Goal: Transaction & Acquisition: Purchase product/service

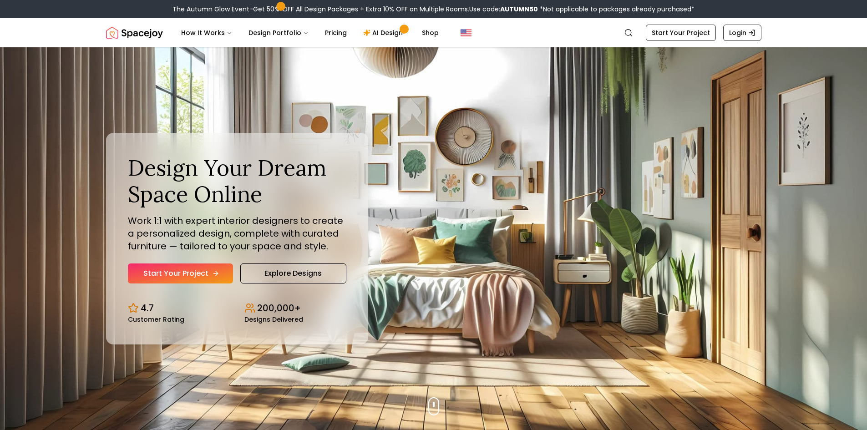
click at [196, 276] on link "Start Your Project" at bounding box center [180, 274] width 105 height 20
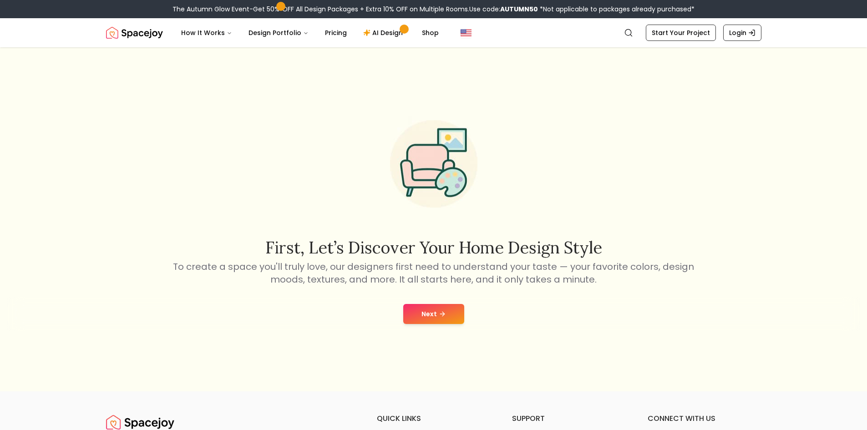
click at [443, 311] on icon at bounding box center [442, 313] width 7 height 7
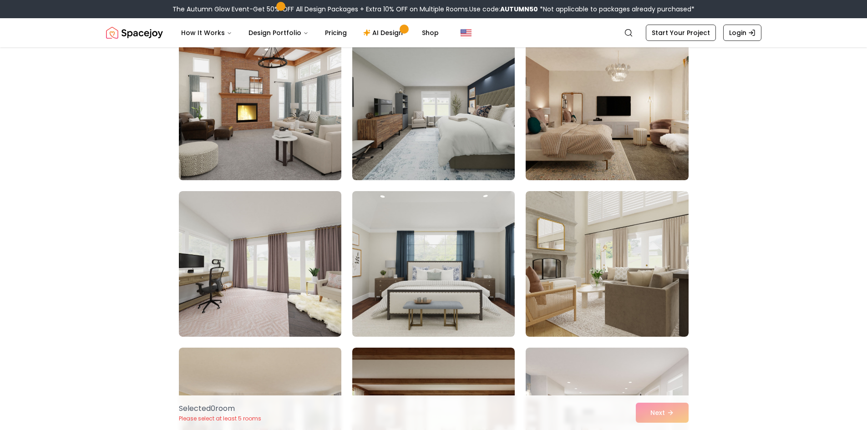
scroll to position [46, 0]
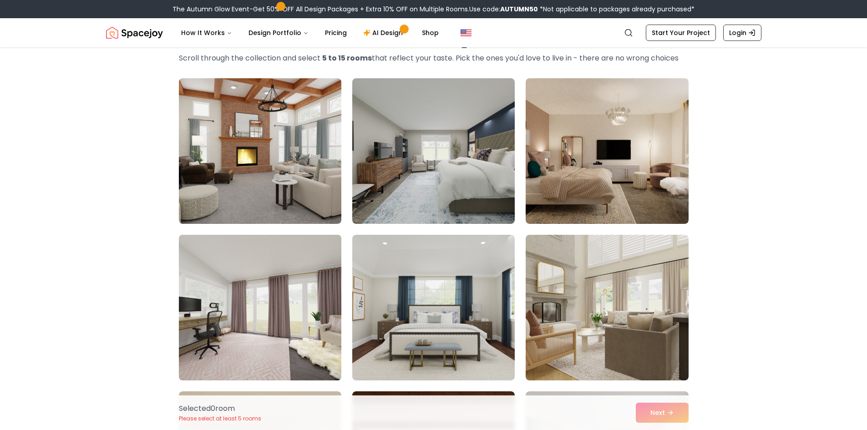
click at [315, 289] on img at bounding box center [260, 307] width 171 height 153
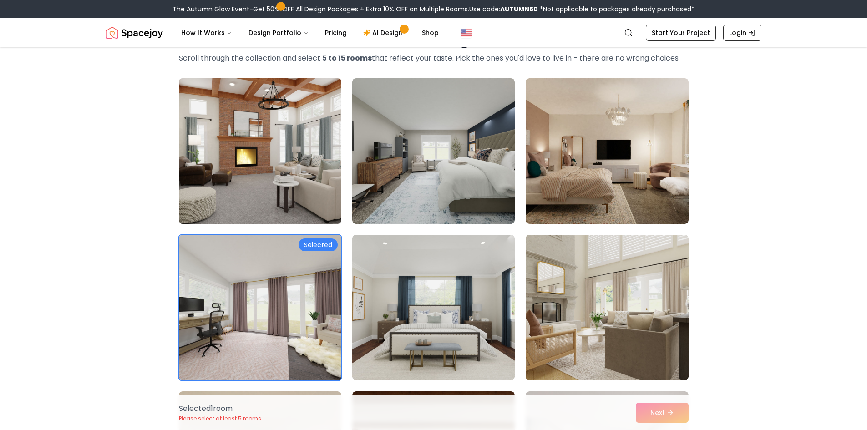
click at [289, 165] on img at bounding box center [260, 151] width 171 height 153
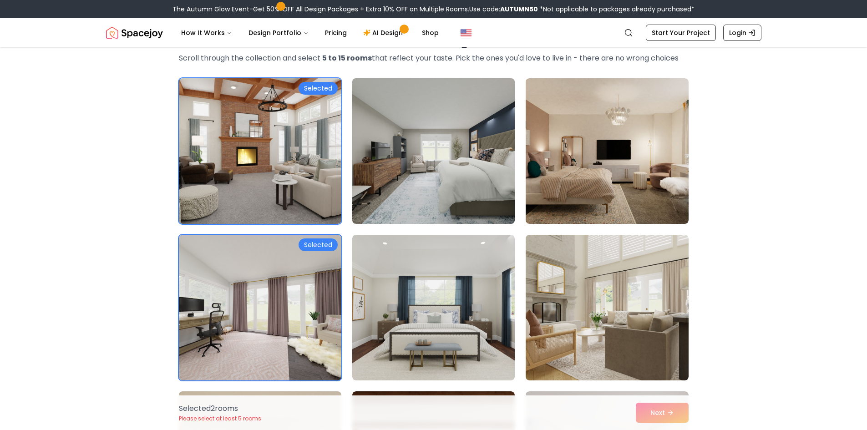
drag, startPoint x: 374, startPoint y: 161, endPoint x: 387, endPoint y: 162, distance: 12.8
click at [375, 161] on img at bounding box center [433, 151] width 171 height 153
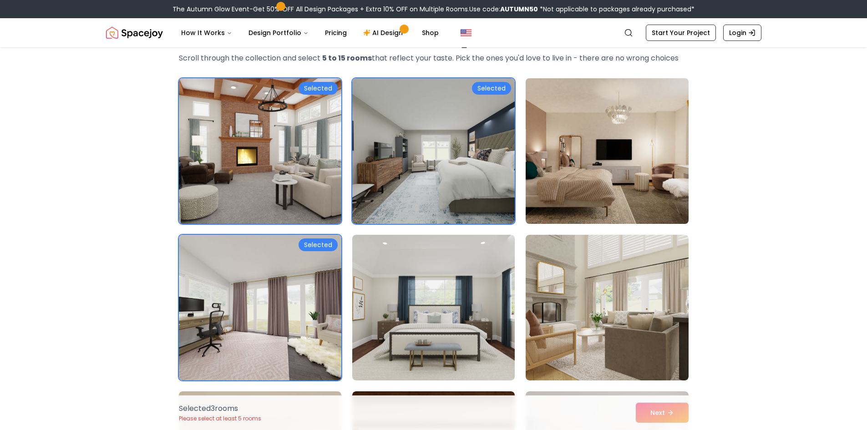
click at [543, 163] on img at bounding box center [607, 151] width 171 height 153
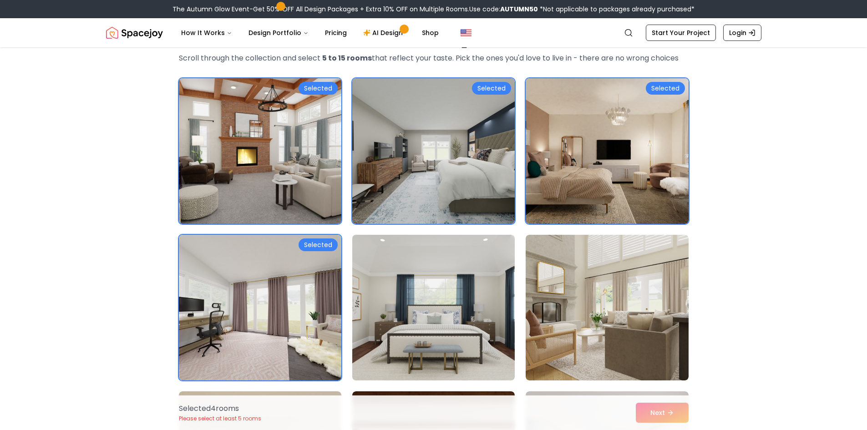
click at [492, 269] on img at bounding box center [433, 307] width 171 height 153
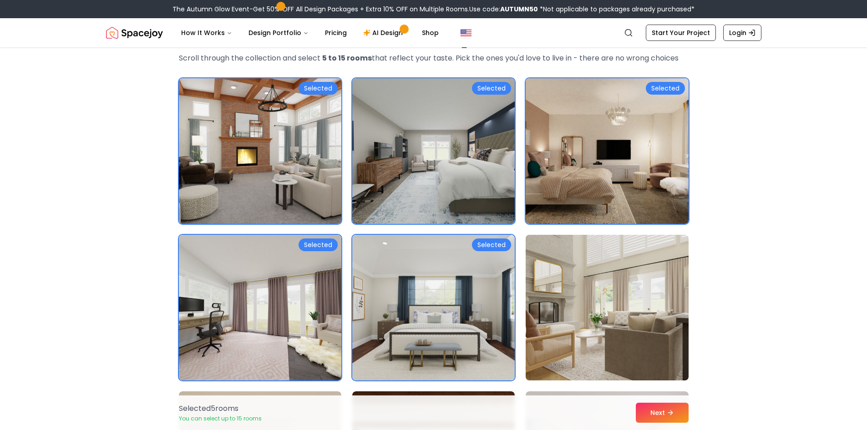
click at [561, 287] on img at bounding box center [607, 307] width 171 height 153
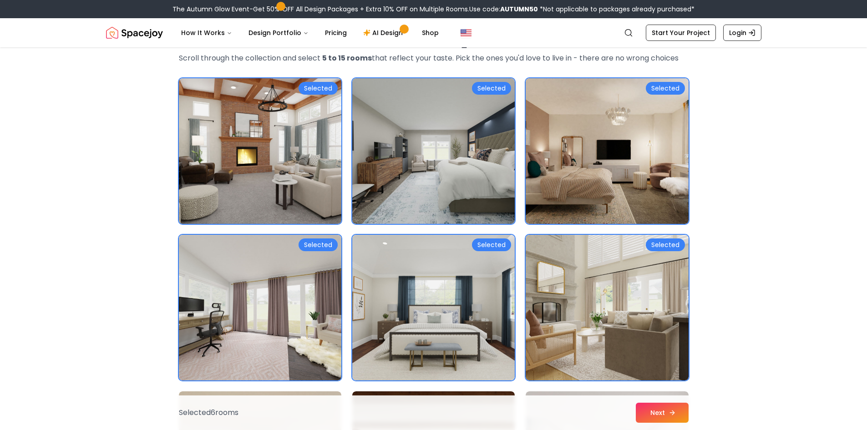
click at [644, 412] on button "Next" at bounding box center [662, 413] width 53 height 20
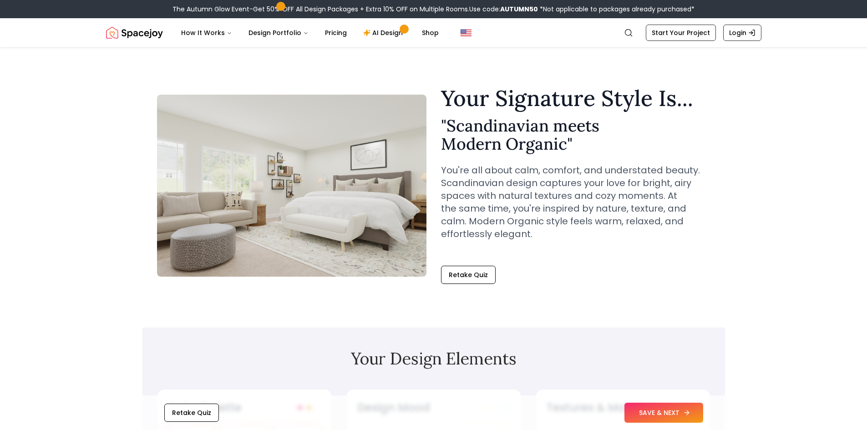
click at [650, 412] on button "SAVE & NEXT" at bounding box center [664, 413] width 79 height 20
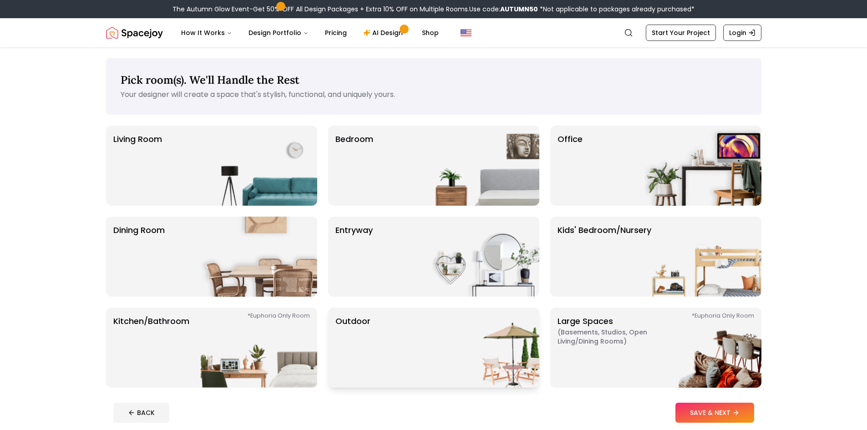
scroll to position [46, 0]
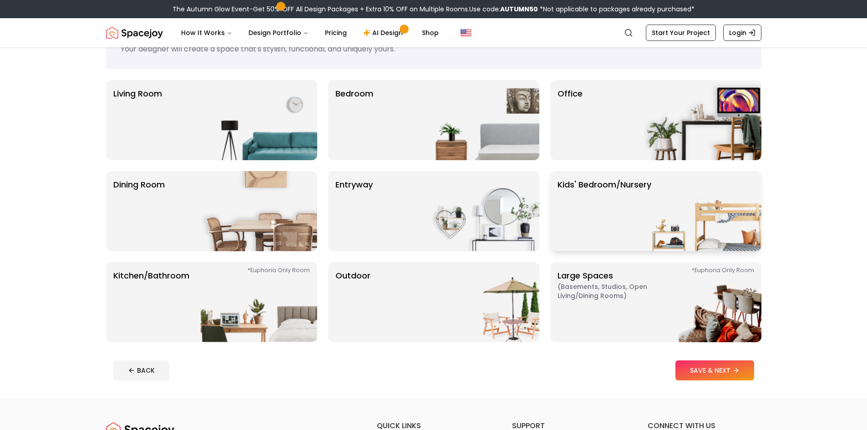
click at [675, 196] on img at bounding box center [703, 211] width 117 height 80
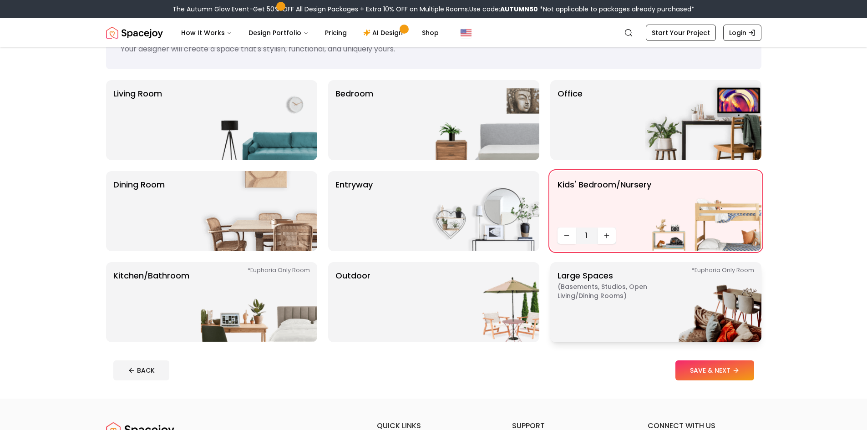
click at [650, 304] on img at bounding box center [703, 302] width 117 height 80
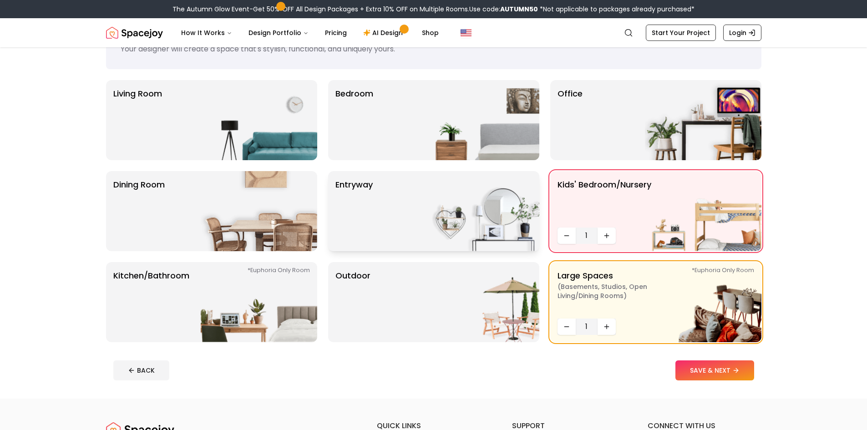
drag, startPoint x: 485, startPoint y: 283, endPoint x: 478, endPoint y: 244, distance: 38.9
click at [485, 282] on img at bounding box center [481, 302] width 117 height 80
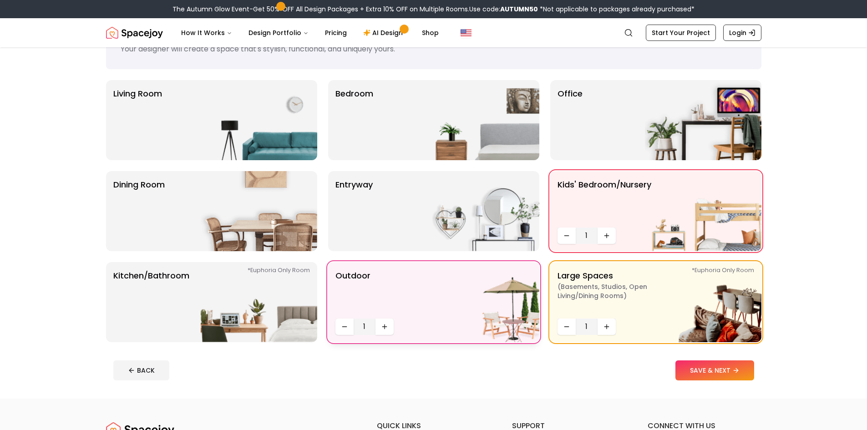
click at [499, 289] on img at bounding box center [481, 302] width 117 height 80
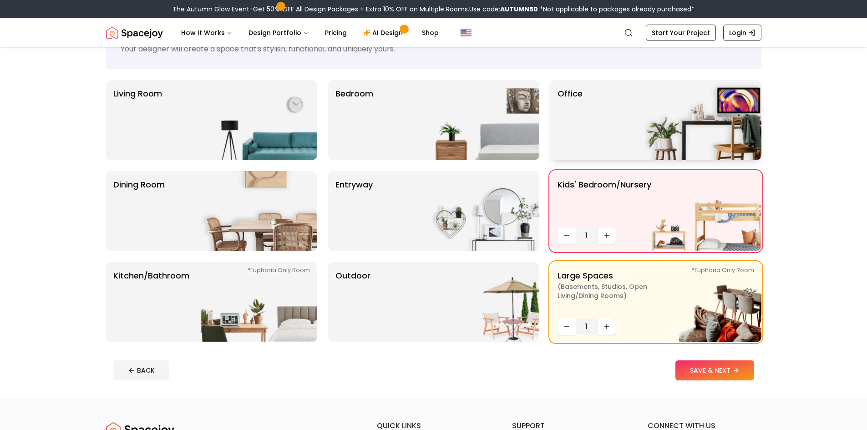
click at [657, 122] on img at bounding box center [703, 120] width 117 height 80
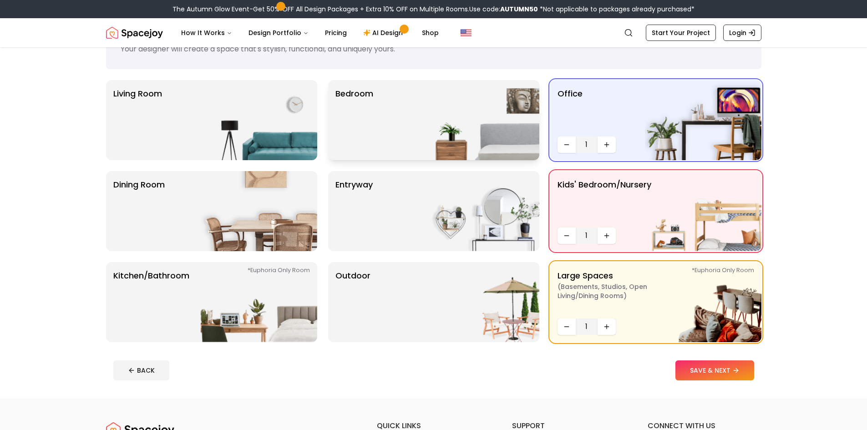
click at [433, 119] on img at bounding box center [481, 120] width 117 height 80
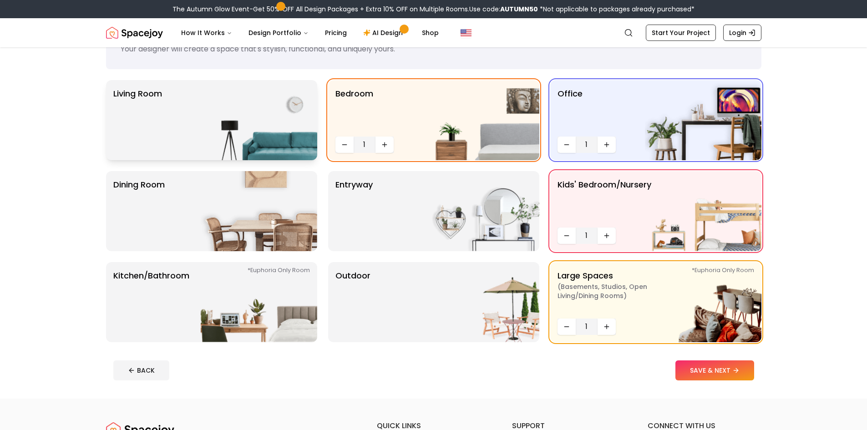
click at [218, 139] on img at bounding box center [259, 120] width 117 height 80
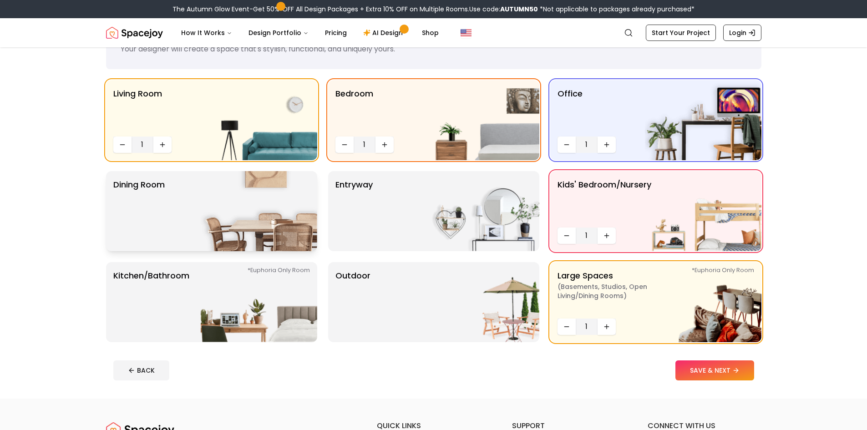
click at [239, 203] on img at bounding box center [259, 211] width 117 height 80
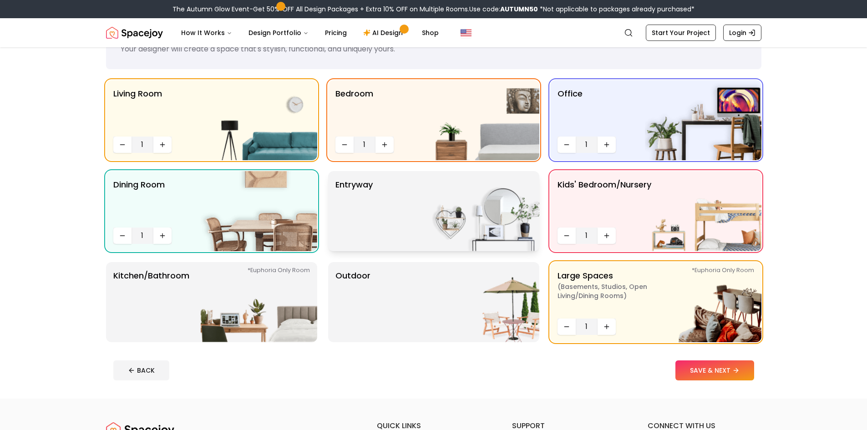
click at [387, 187] on div "entryway" at bounding box center [433, 211] width 211 height 80
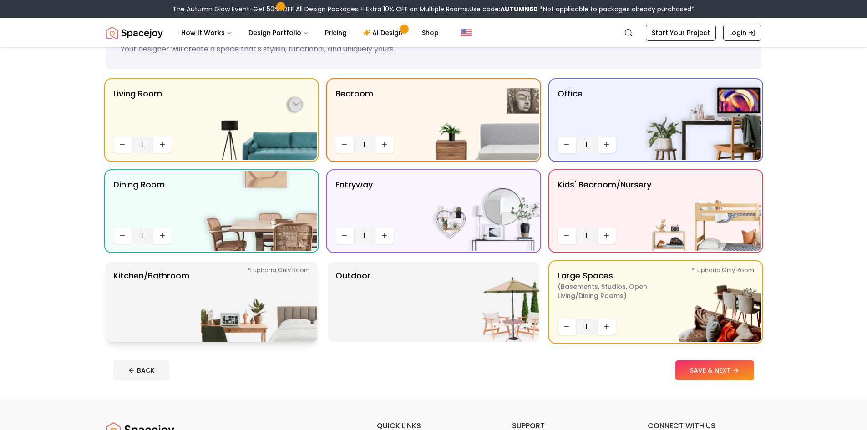
click at [278, 305] on img at bounding box center [259, 302] width 117 height 80
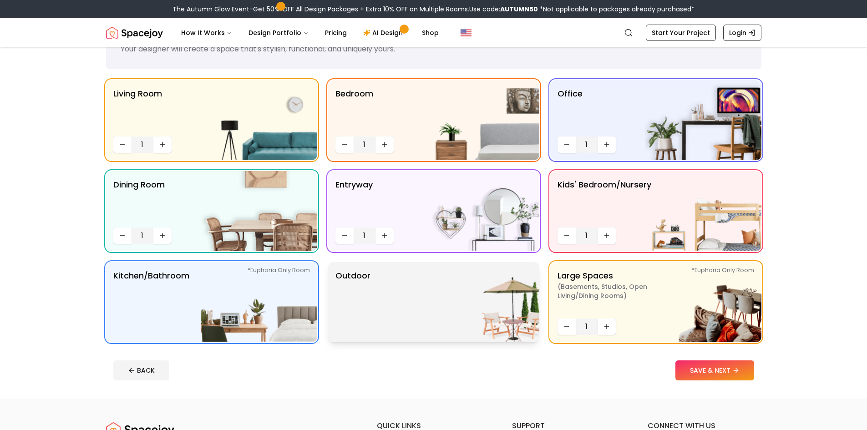
click at [357, 302] on p "Outdoor" at bounding box center [352, 302] width 35 height 66
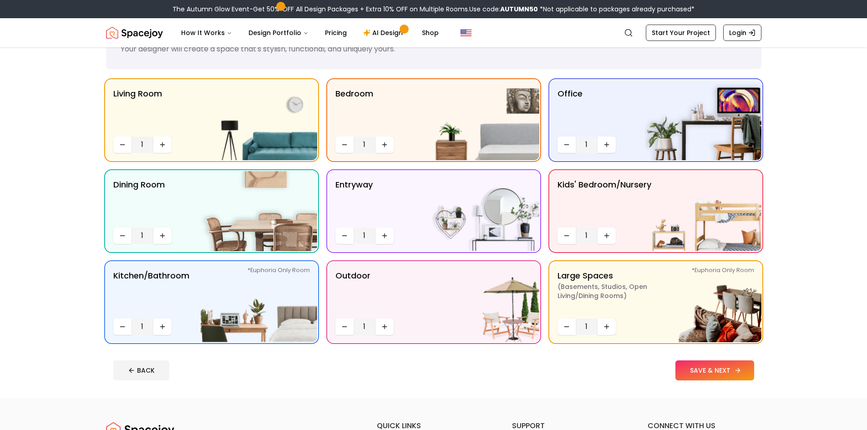
click at [726, 370] on button "SAVE & NEXT" at bounding box center [715, 371] width 79 height 20
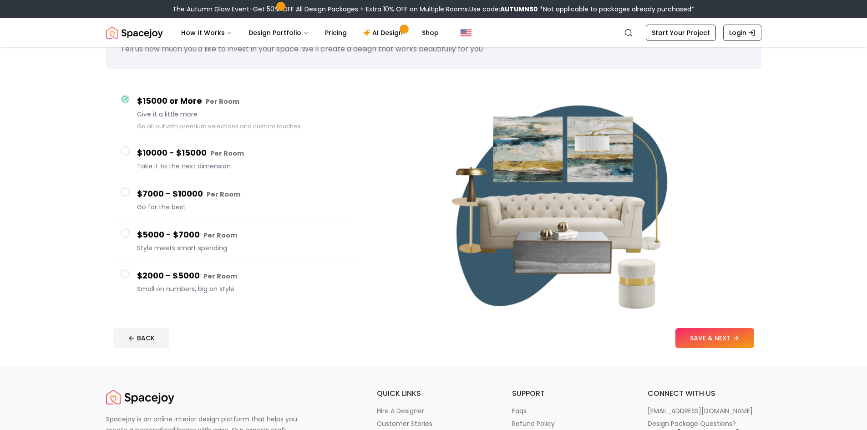
click at [692, 353] on footer "BACK SAVE & NEXT" at bounding box center [434, 338] width 656 height 35
click at [701, 338] on button "SAVE & NEXT" at bounding box center [715, 338] width 79 height 20
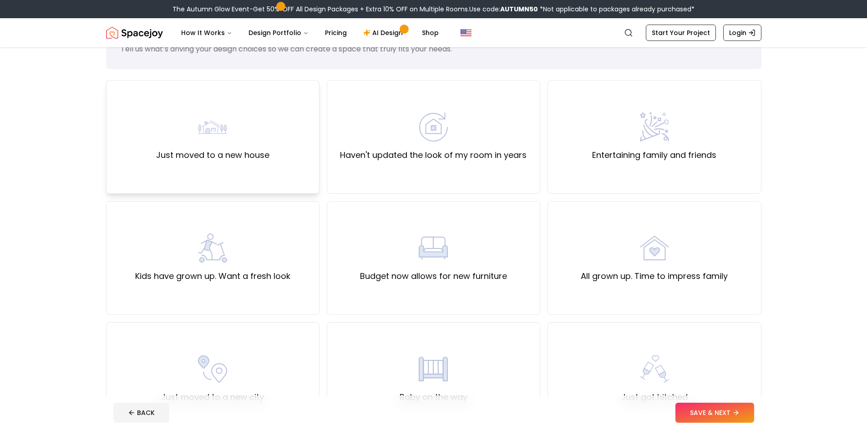
click at [213, 121] on img at bounding box center [212, 126] width 29 height 29
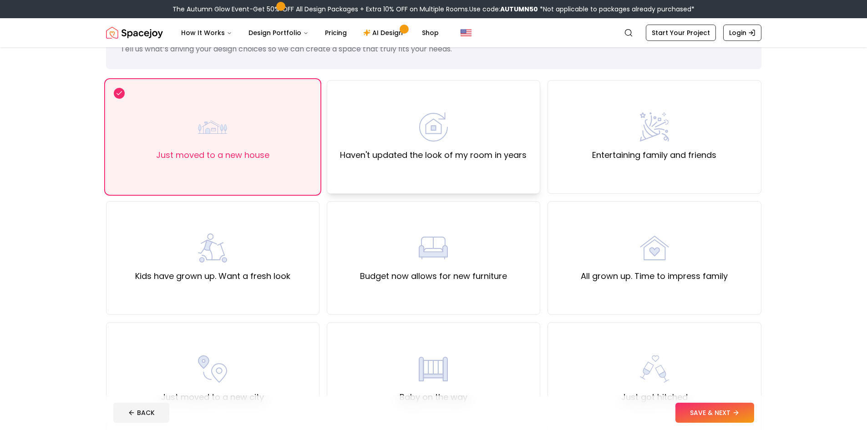
click at [346, 127] on div "Haven't updated the look of my room in years" at bounding box center [433, 136] width 187 height 49
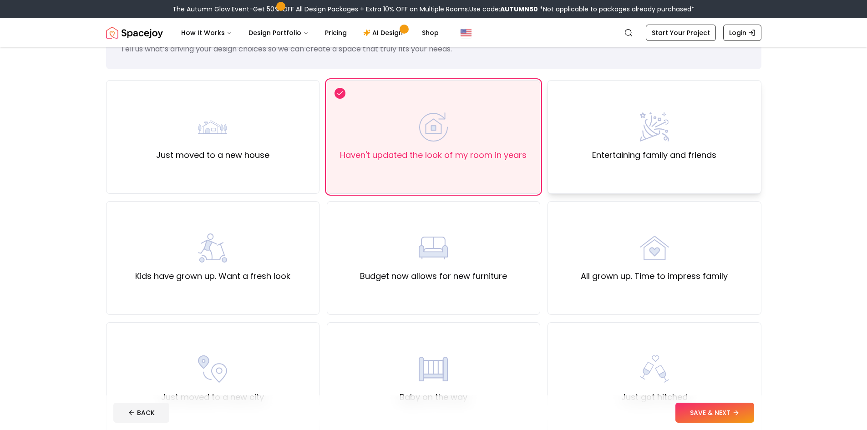
click at [640, 126] on img at bounding box center [654, 126] width 29 height 29
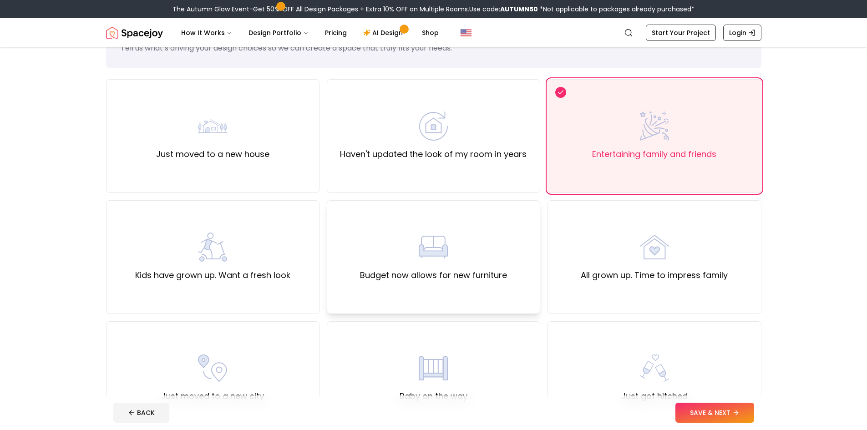
scroll to position [46, 0]
click at [246, 178] on div "Just moved to a new house" at bounding box center [212, 137] width 213 height 114
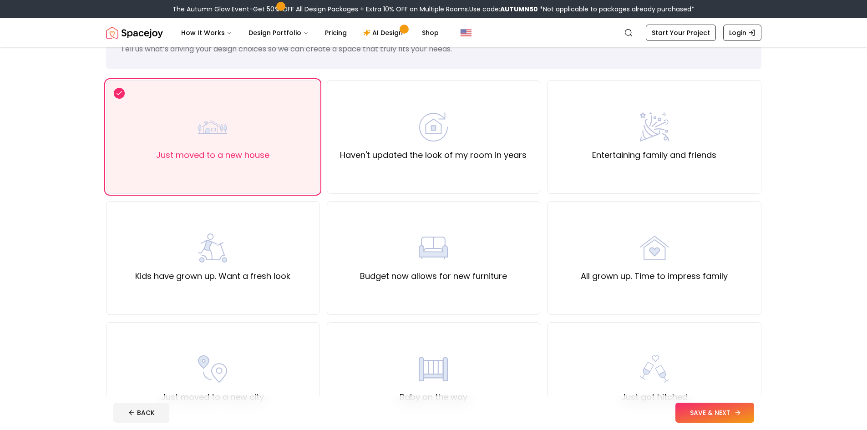
click at [732, 416] on button "SAVE & NEXT" at bounding box center [715, 413] width 79 height 20
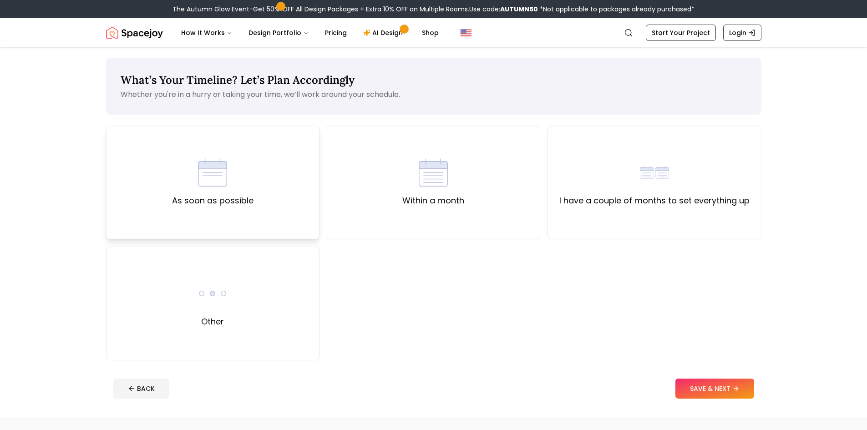
click at [295, 209] on div "As soon as possible" at bounding box center [212, 183] width 213 height 114
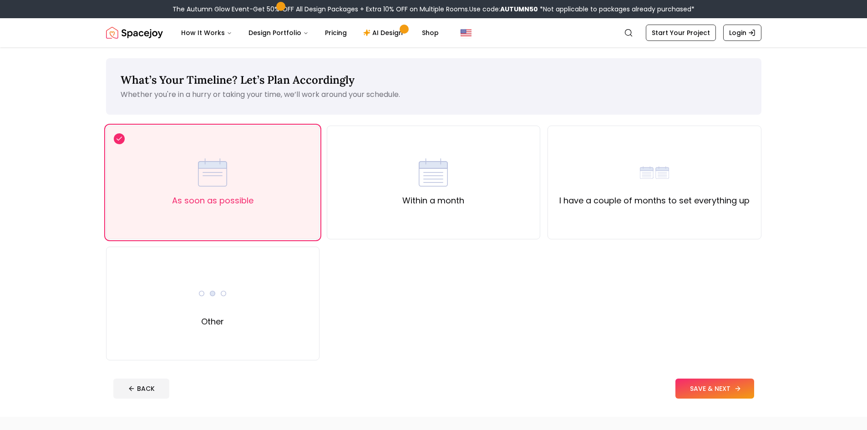
click at [711, 384] on button "SAVE & NEXT" at bounding box center [715, 389] width 79 height 20
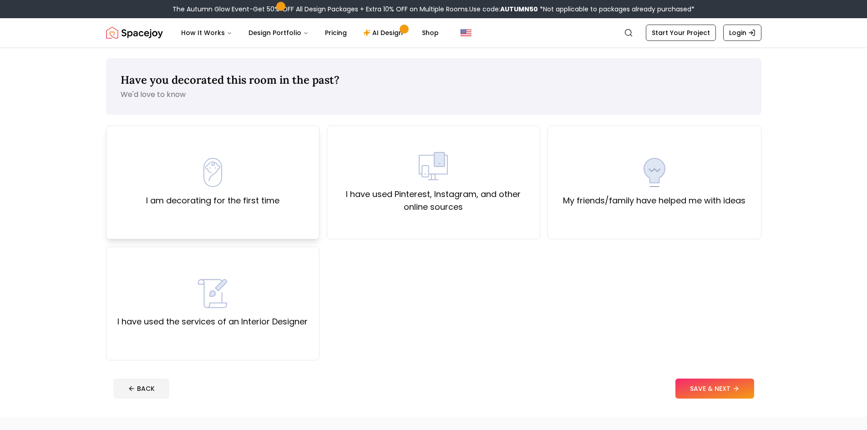
click at [264, 219] on div "I am decorating for the first time" at bounding box center [212, 183] width 213 height 114
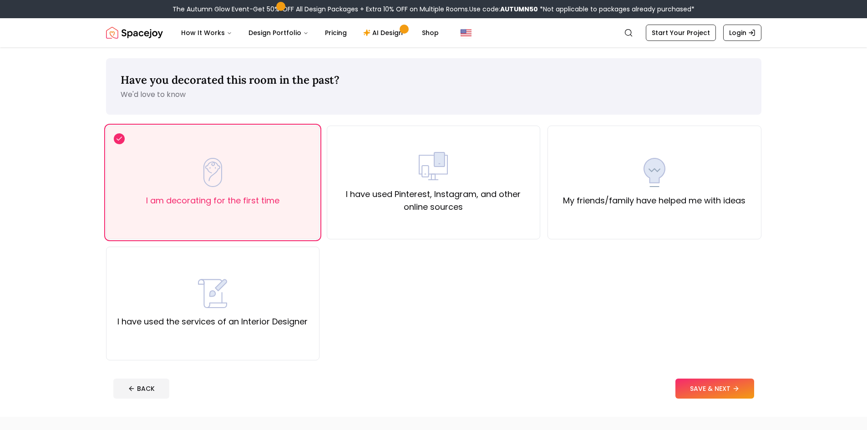
click at [717, 392] on button "SAVE & NEXT" at bounding box center [715, 389] width 79 height 20
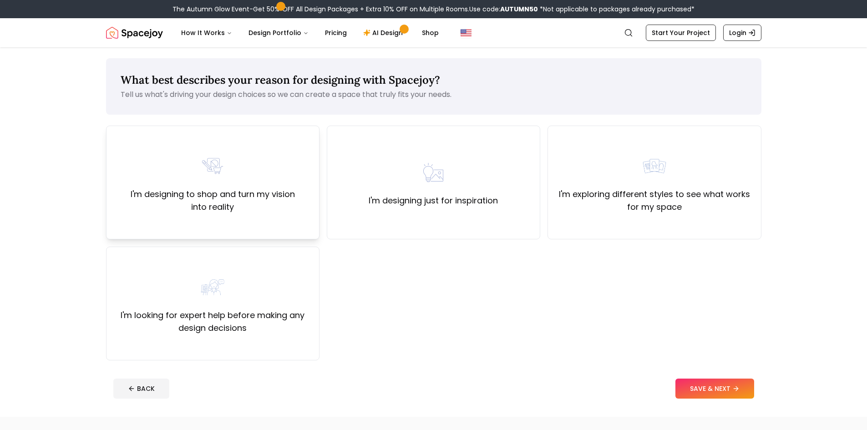
click at [308, 218] on div "I'm designing to shop and turn my vision into reality" at bounding box center [212, 183] width 213 height 114
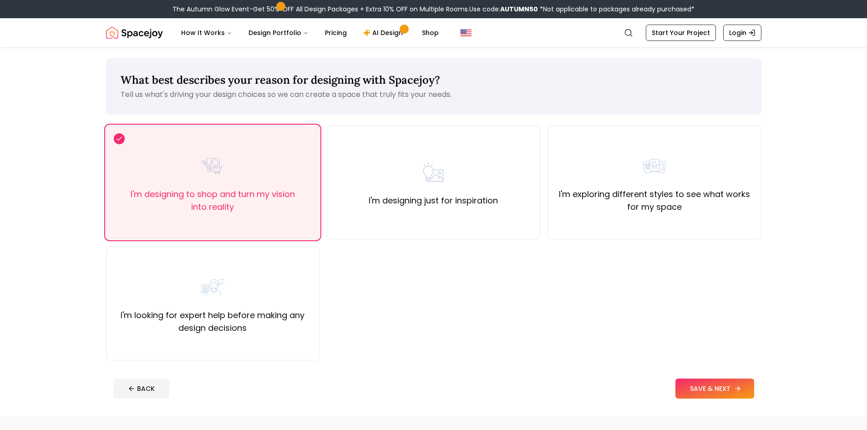
click at [713, 379] on button "SAVE & NEXT" at bounding box center [715, 389] width 79 height 20
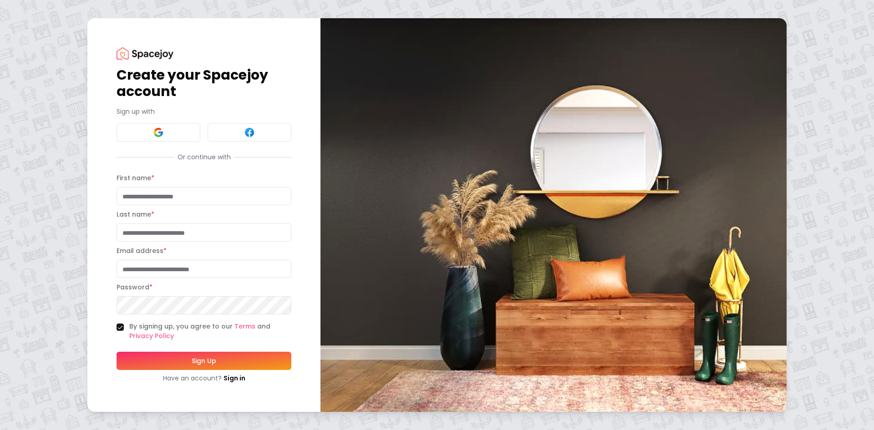
click at [179, 149] on div "Create your Spacejoy account Sign up with Or continue with First name * Last na…" at bounding box center [204, 214] width 175 height 335
click at [179, 142] on div "Create your Spacejoy account Sign up with Or continue with First name * Last na…" at bounding box center [204, 214] width 175 height 335
click at [182, 136] on button at bounding box center [159, 132] width 84 height 18
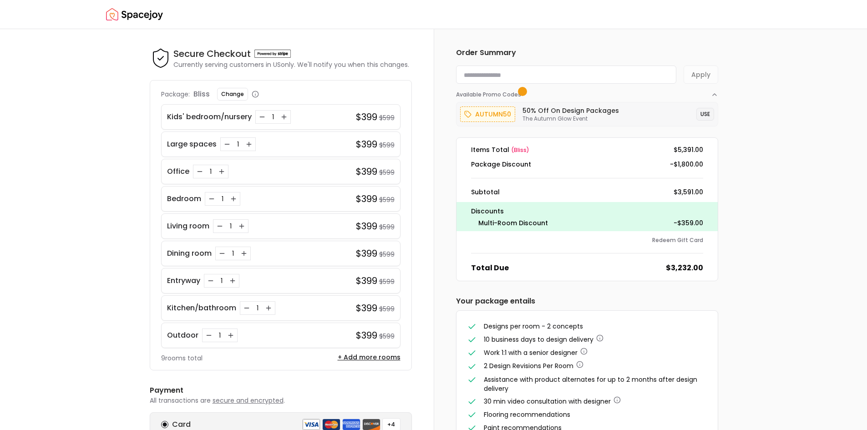
click at [707, 113] on button "USE" at bounding box center [705, 114] width 18 height 13
